Goal: Transaction & Acquisition: Purchase product/service

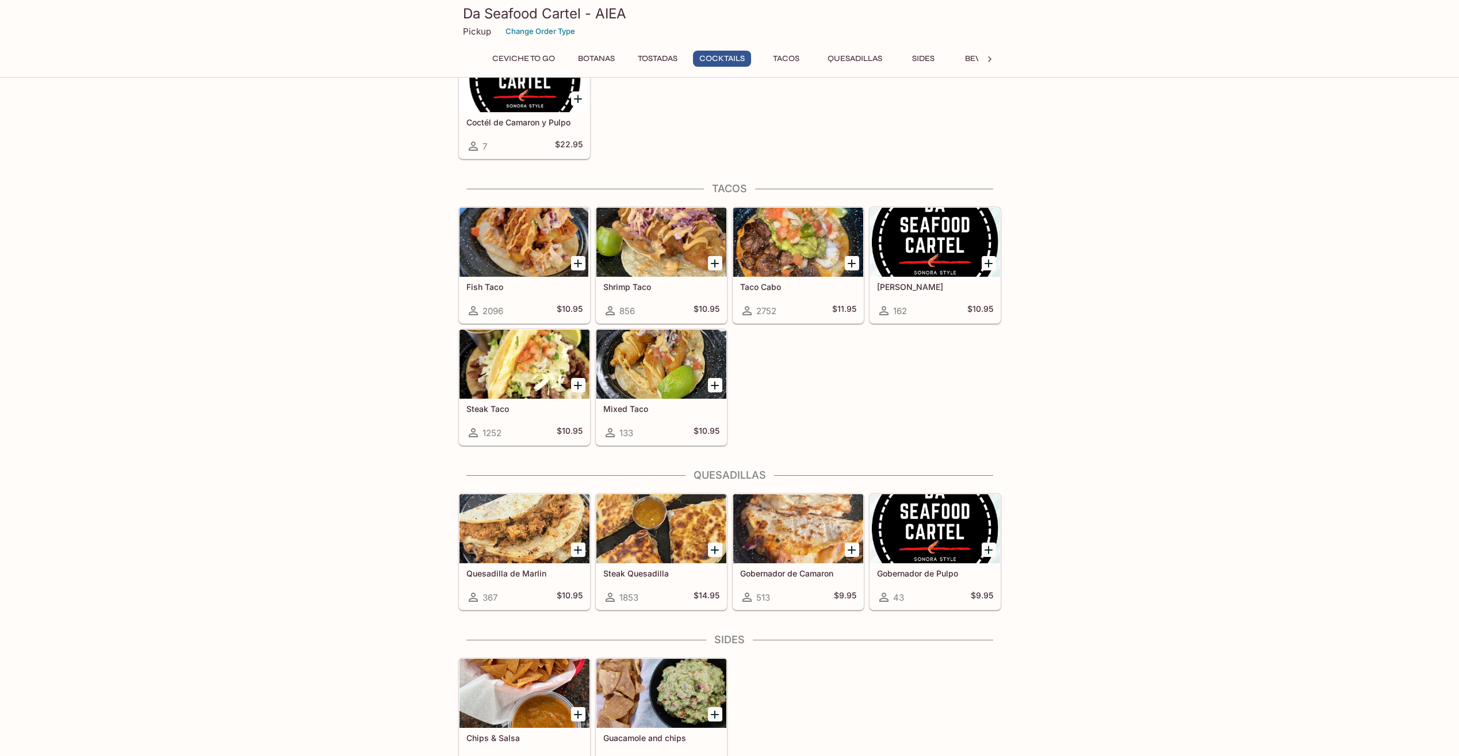
scroll to position [1001, 0]
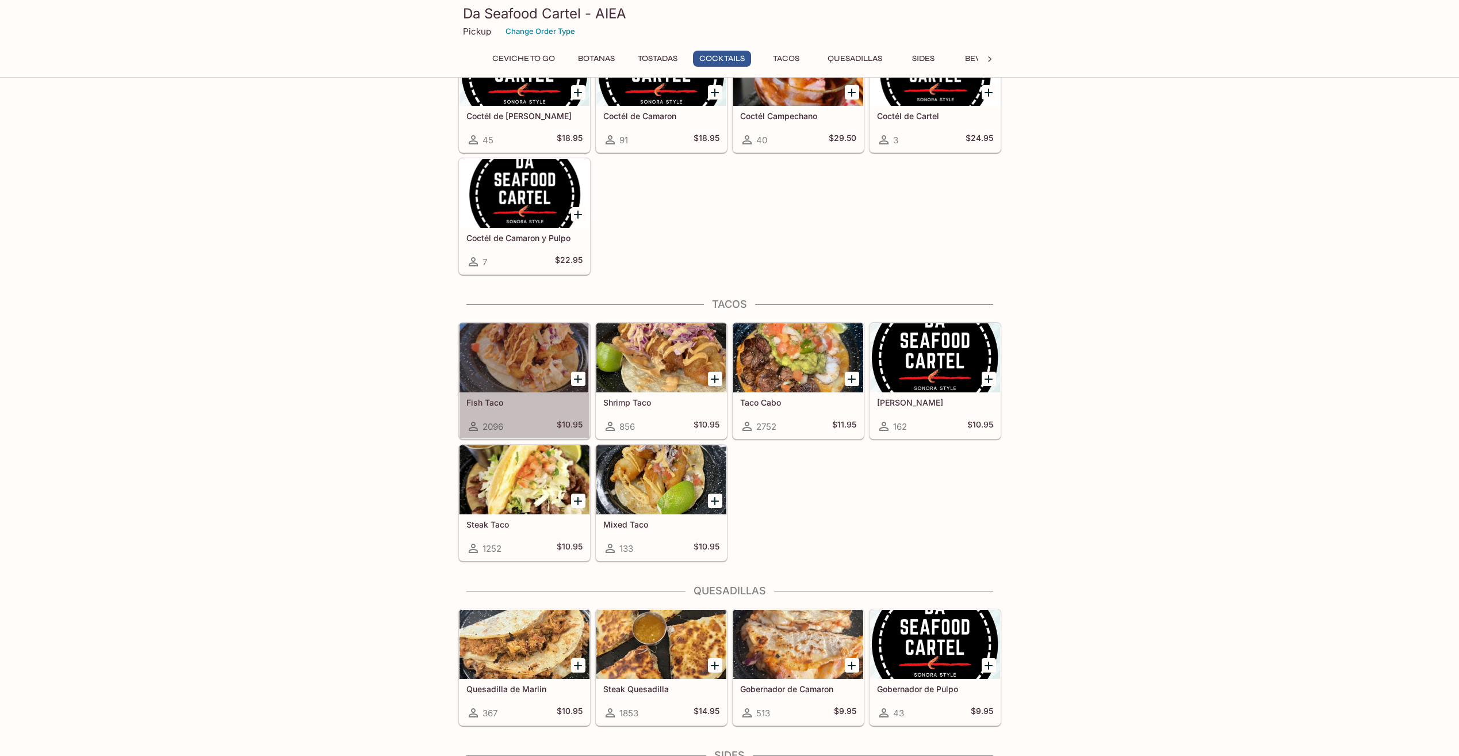
click at [525, 374] on div at bounding box center [525, 357] width 130 height 69
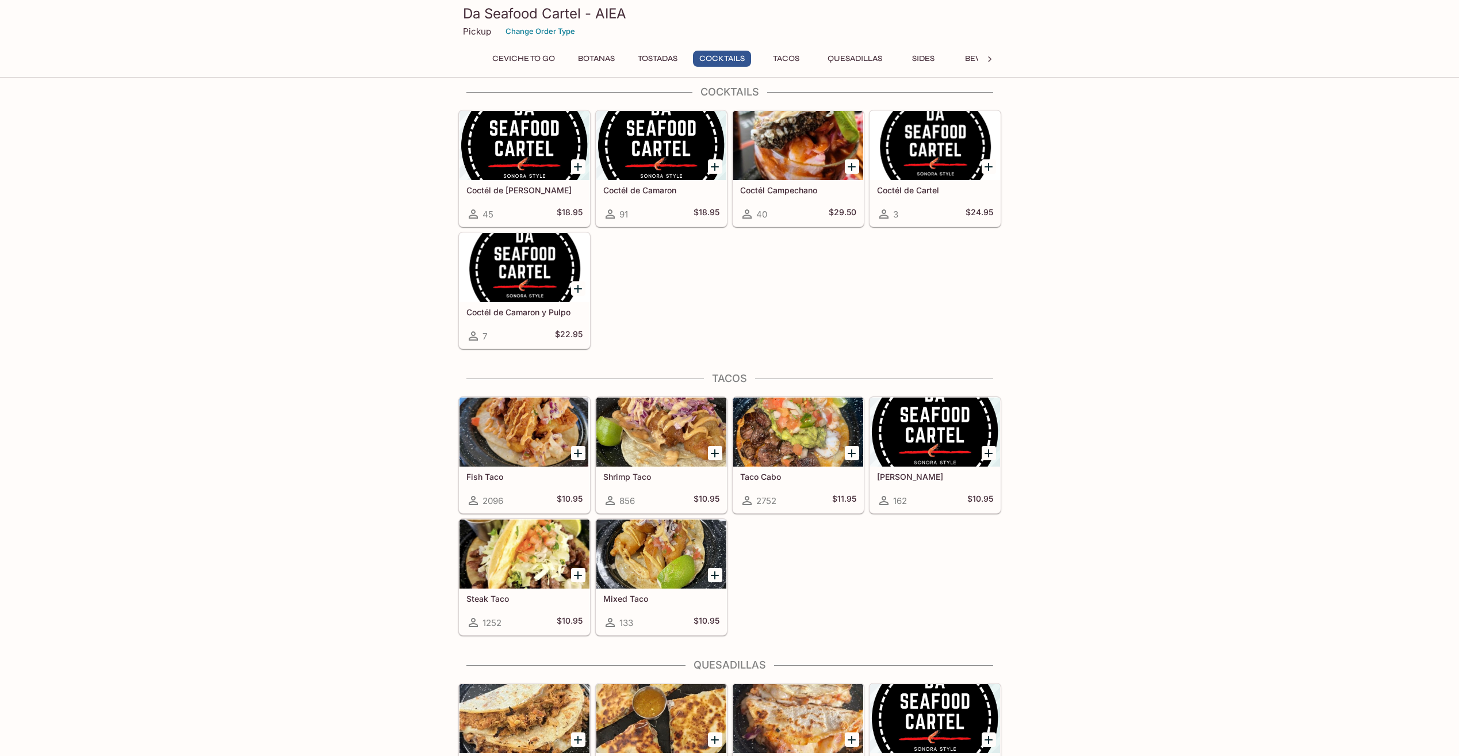
scroll to position [985, 0]
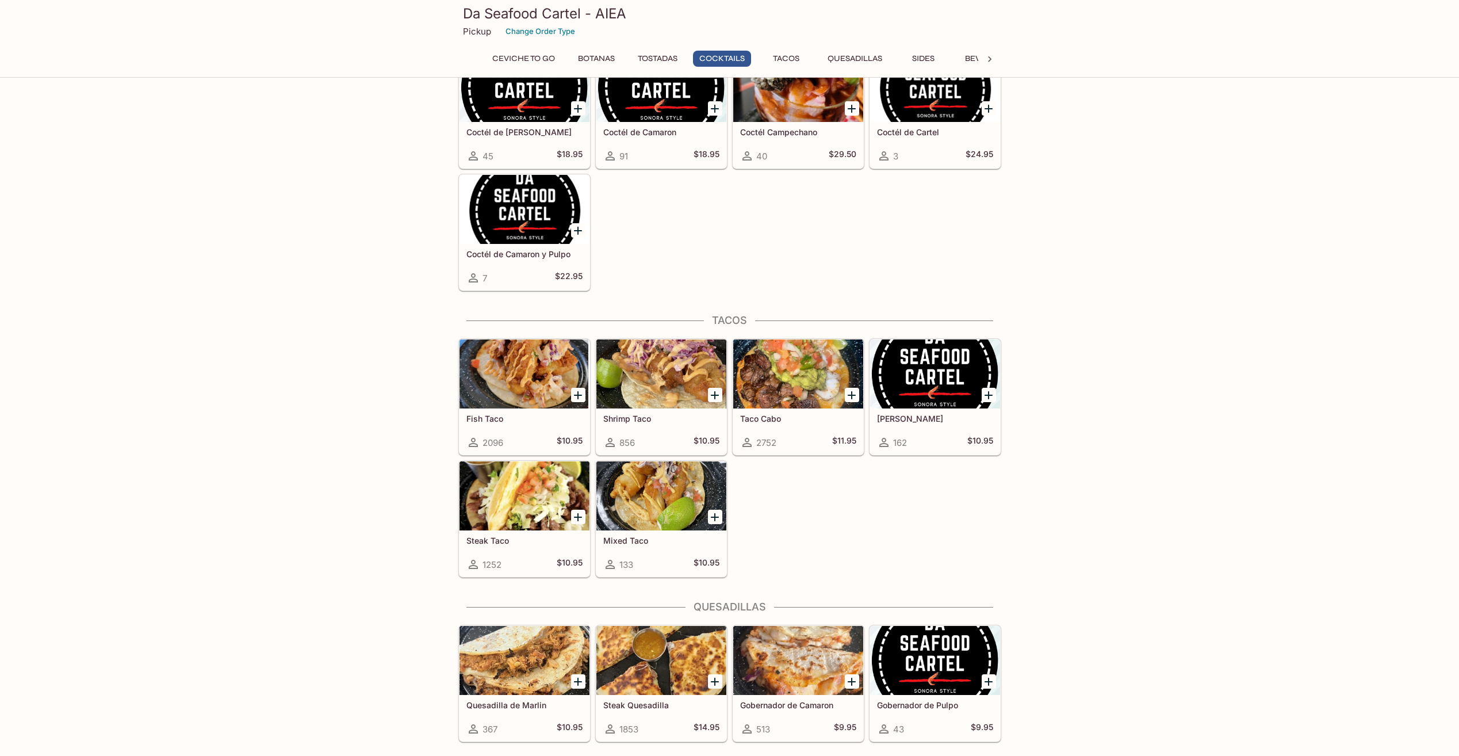
click at [664, 386] on div at bounding box center [661, 373] width 130 height 69
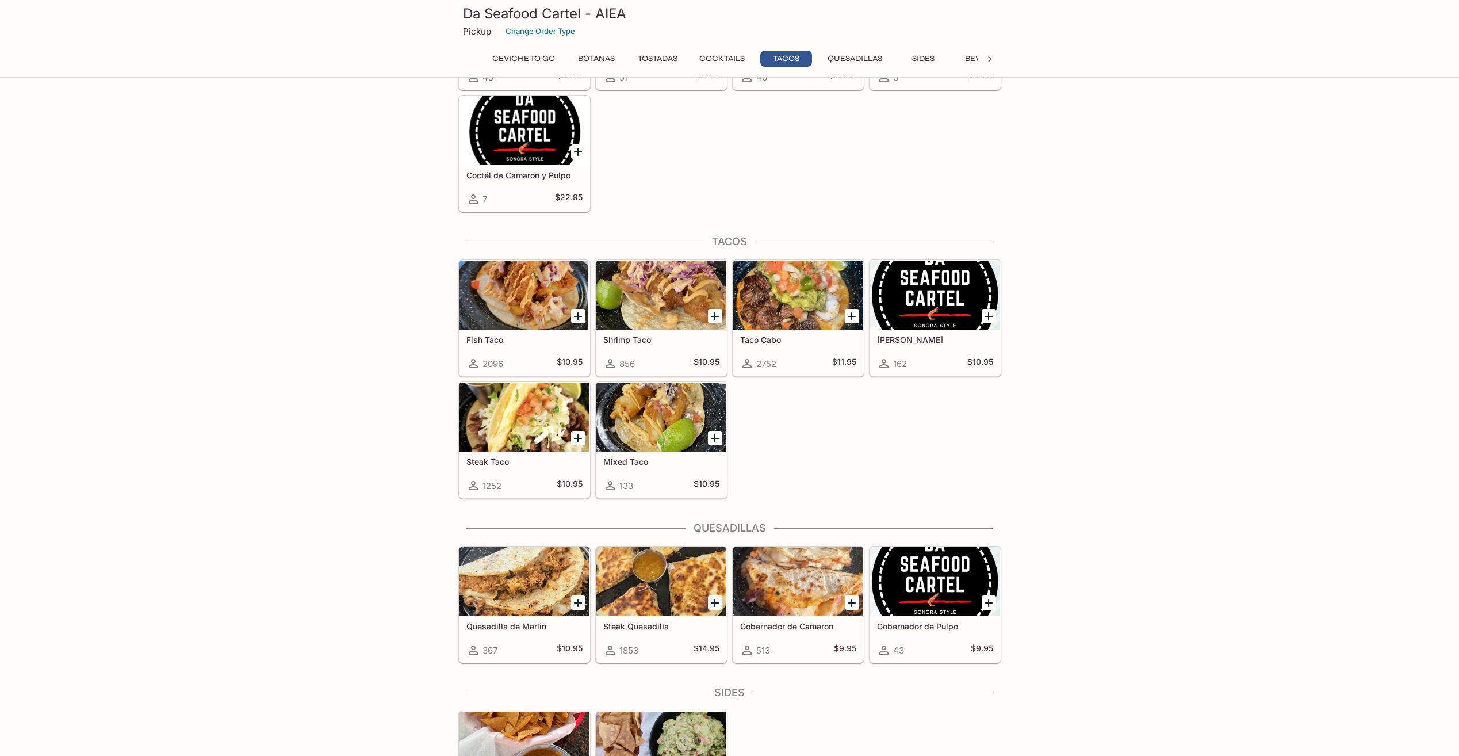
scroll to position [1216, 0]
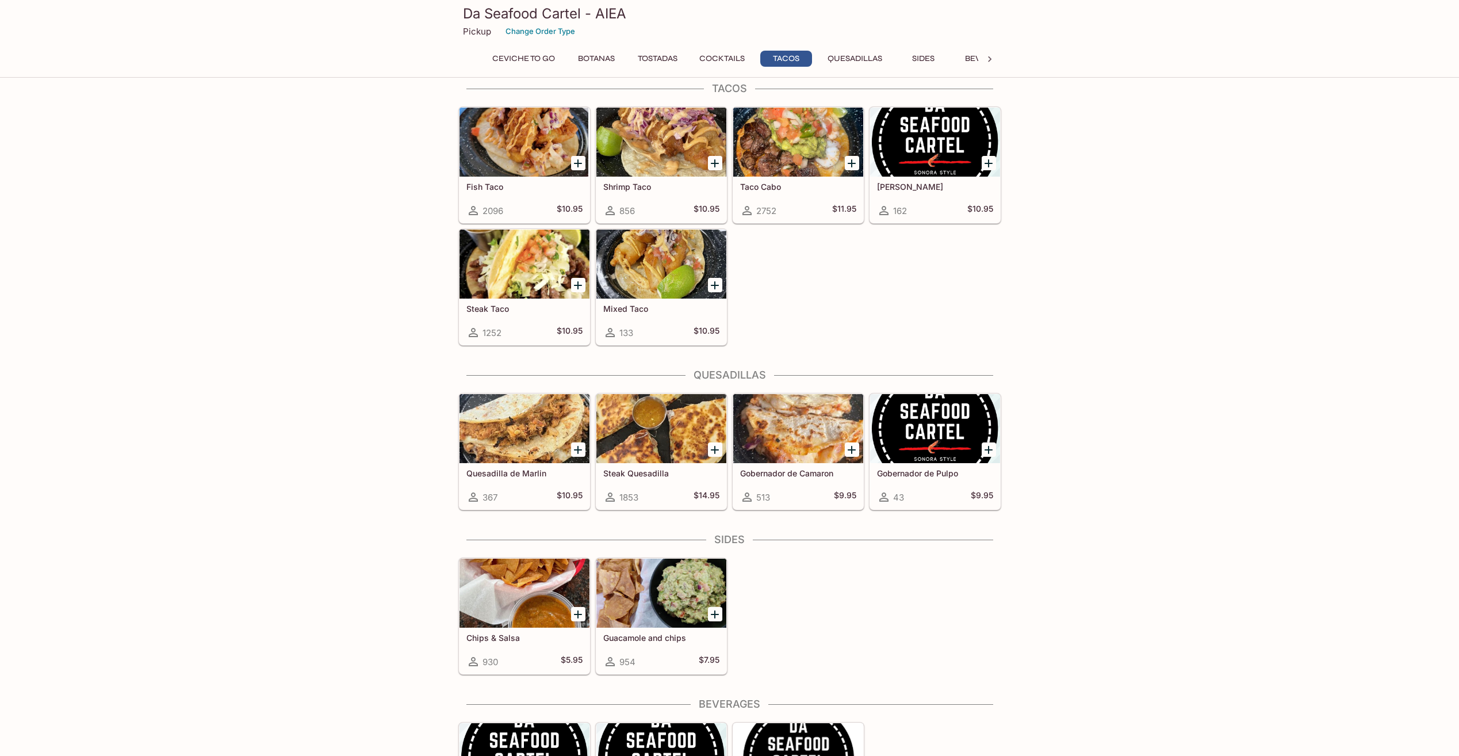
click at [523, 449] on div at bounding box center [525, 428] width 130 height 69
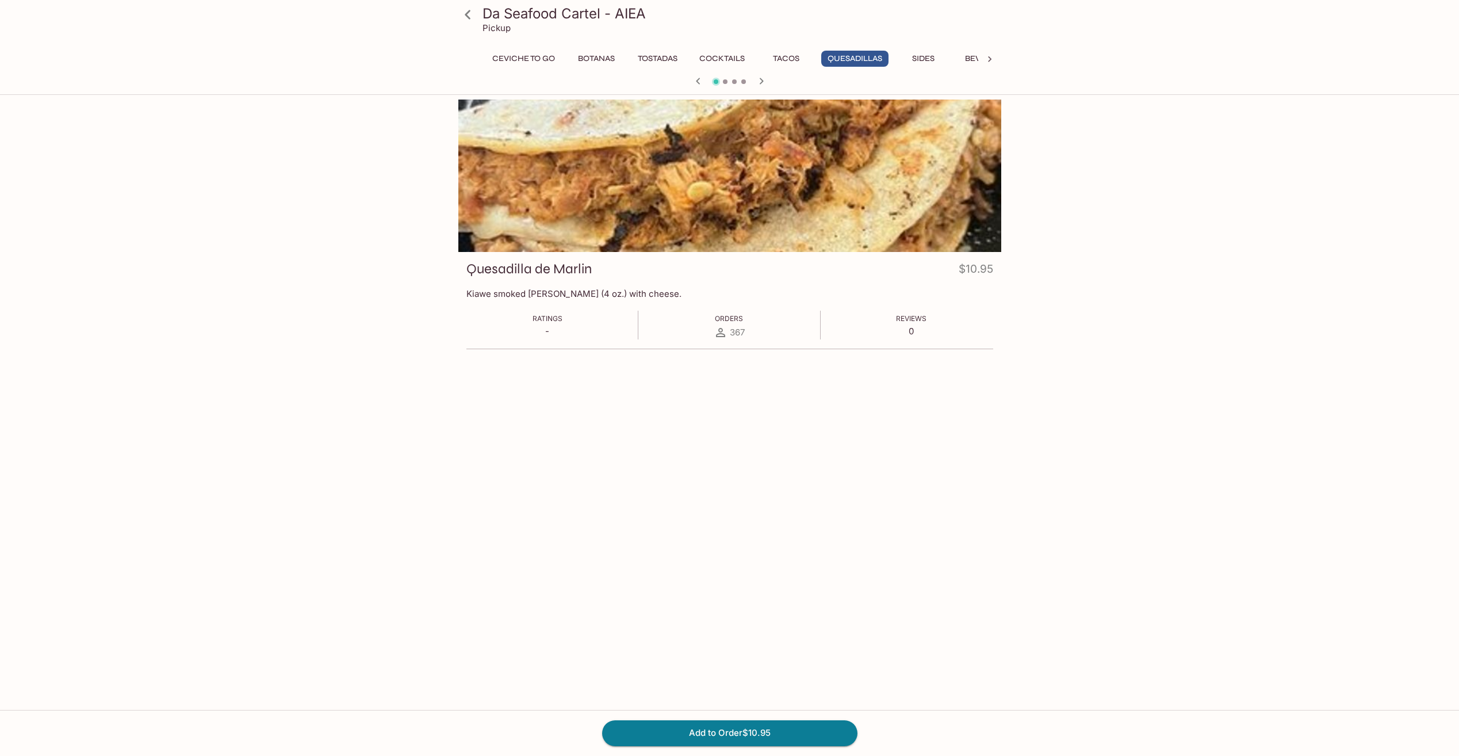
scroll to position [99, 0]
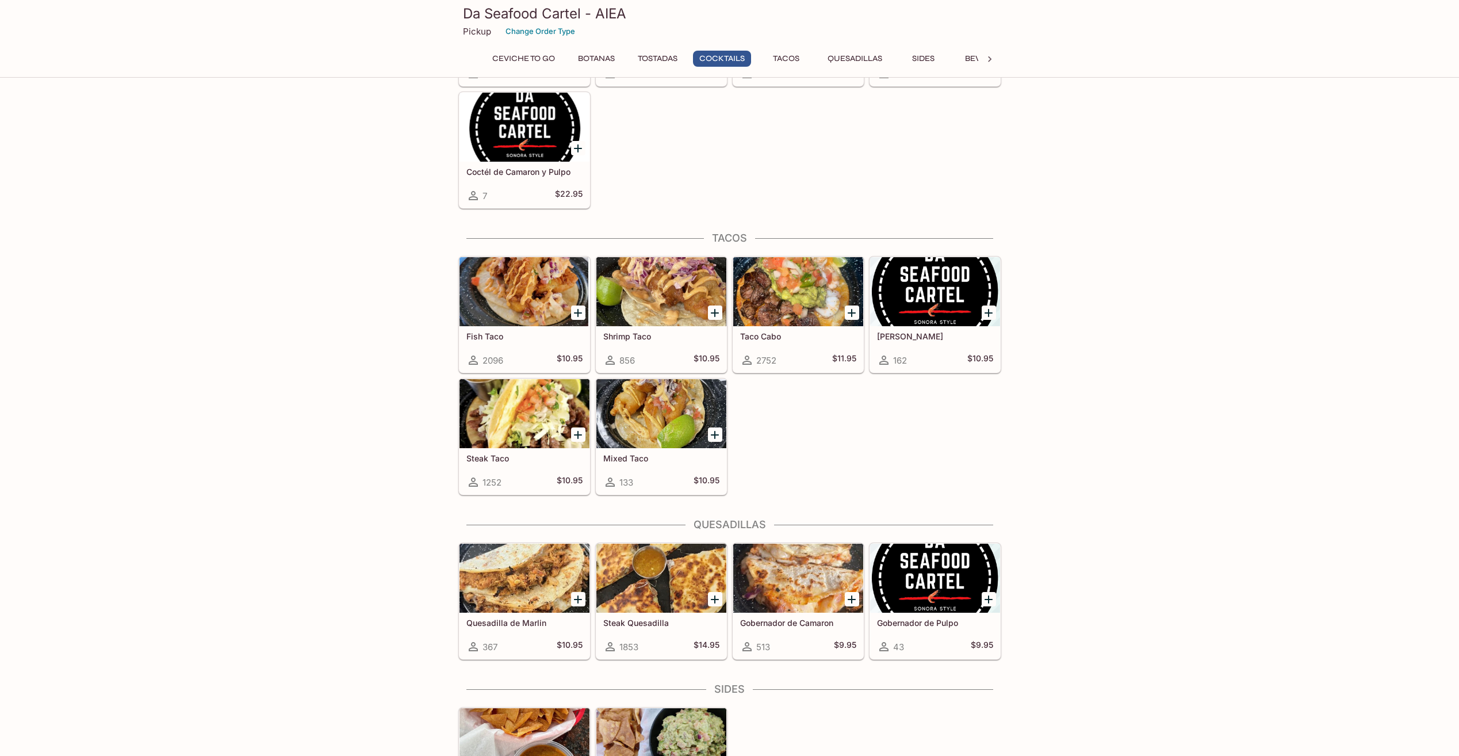
scroll to position [1216, 0]
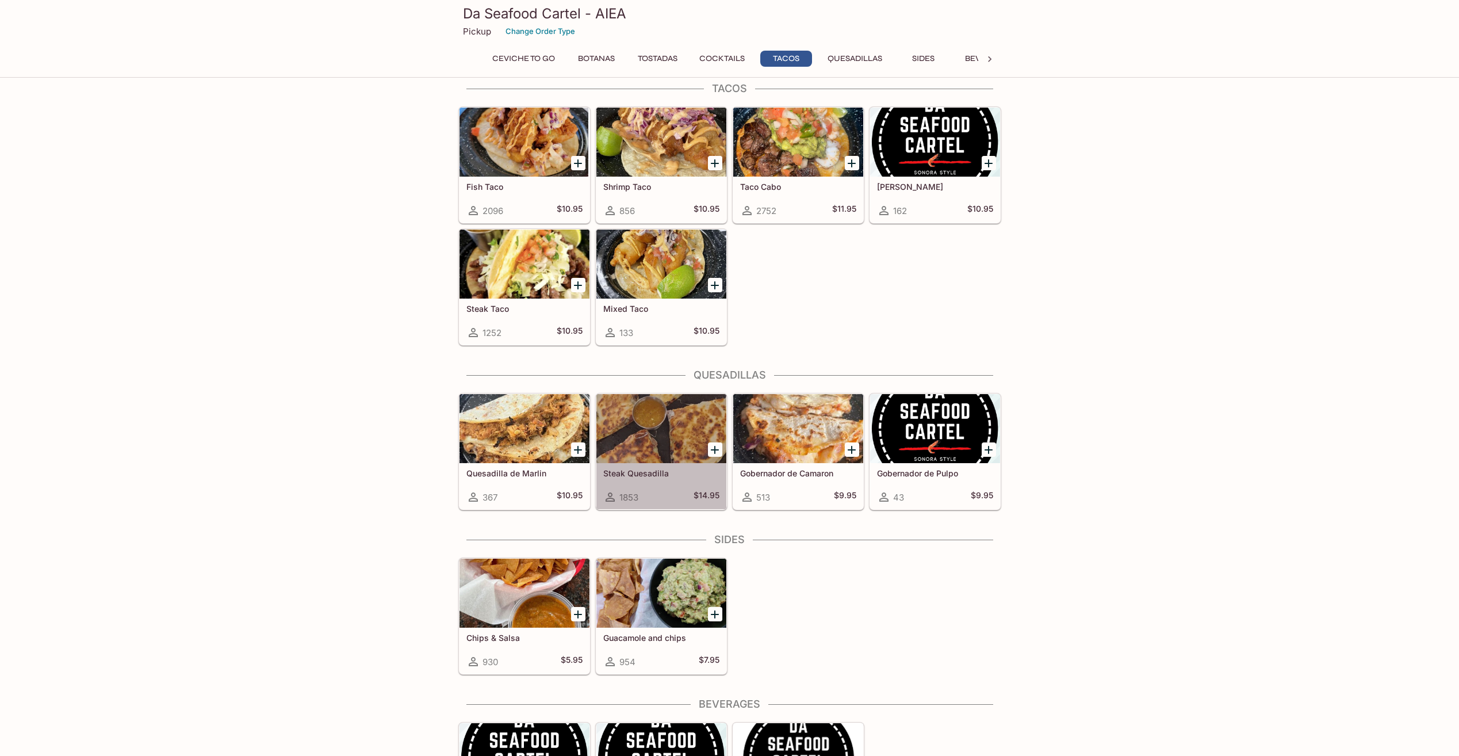
click at [646, 439] on div at bounding box center [661, 428] width 130 height 69
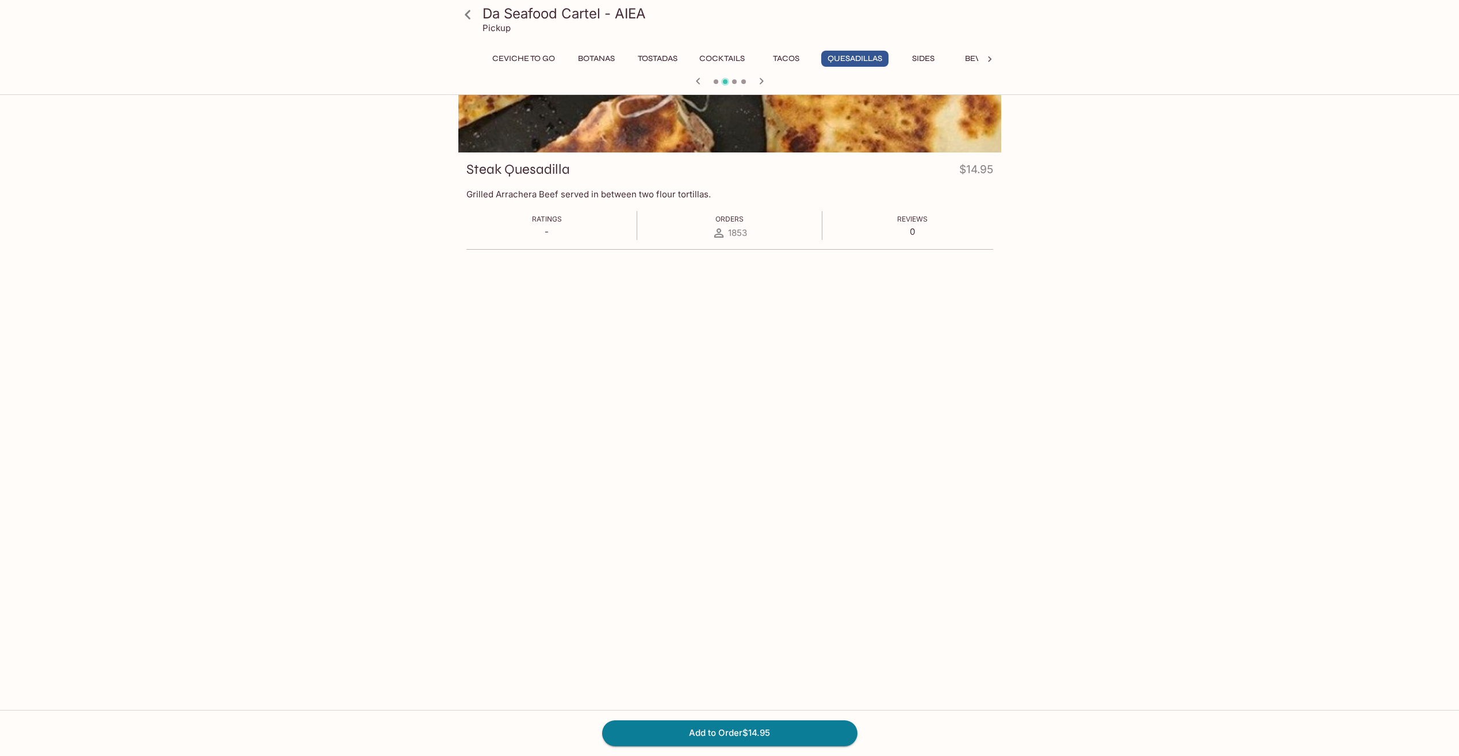
scroll to position [58, 0]
